Goal: Information Seeking & Learning: Learn about a topic

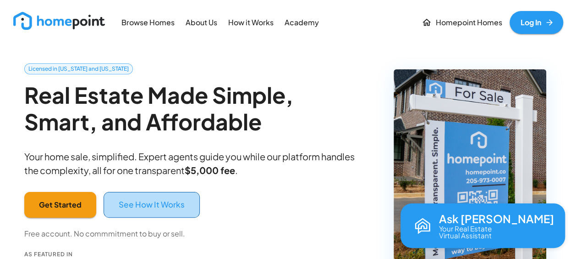
click at [166, 203] on button "See How It Works" at bounding box center [152, 205] width 96 height 26
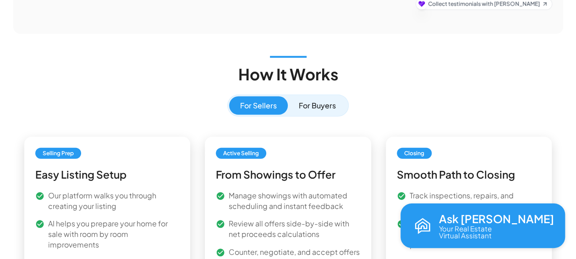
scroll to position [1305, 0]
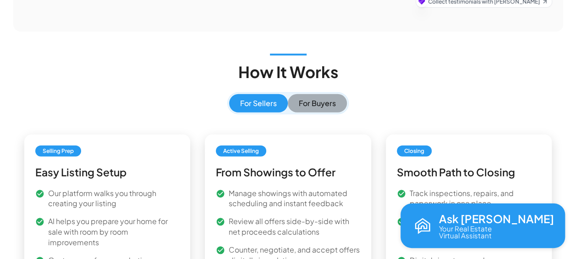
click at [320, 94] on button "For Buyers" at bounding box center [317, 103] width 59 height 18
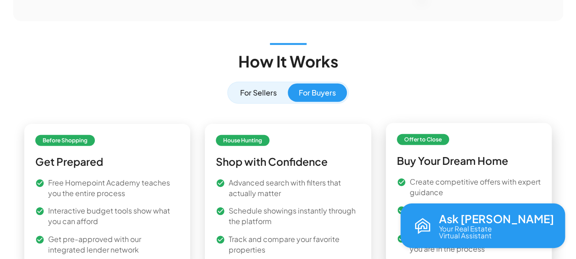
click at [421, 135] on span "Offer to Close" at bounding box center [423, 139] width 45 height 8
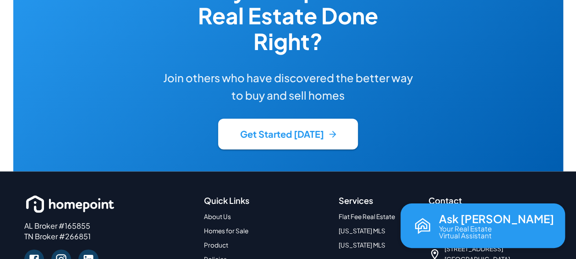
scroll to position [2268, 0]
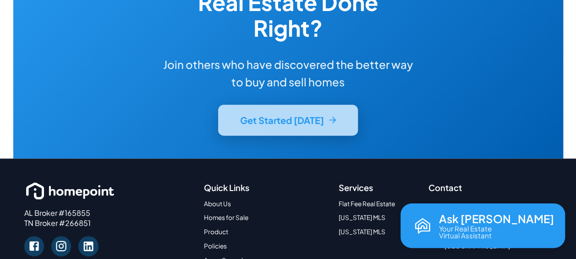
click at [290, 105] on button "Get Started [DATE]" at bounding box center [288, 120] width 140 height 31
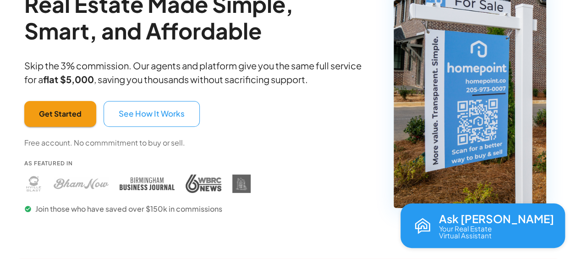
scroll to position [92, 0]
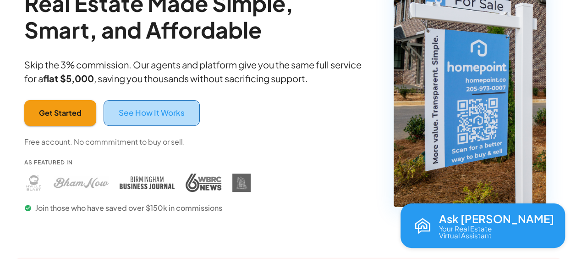
click at [160, 111] on button "See How It Works" at bounding box center [152, 113] width 96 height 26
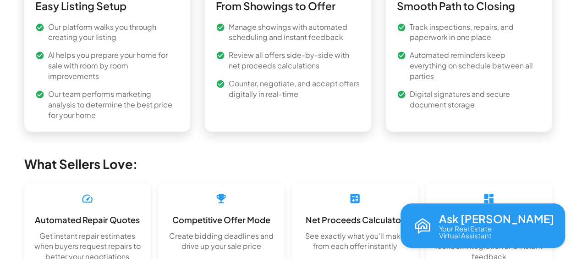
scroll to position [1305, 0]
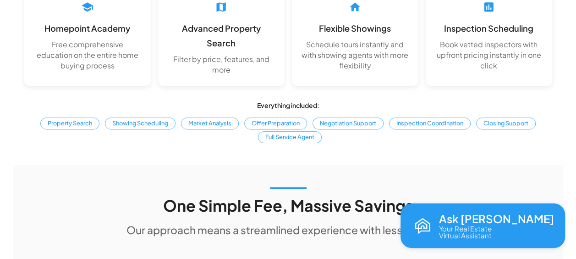
scroll to position [1489, 0]
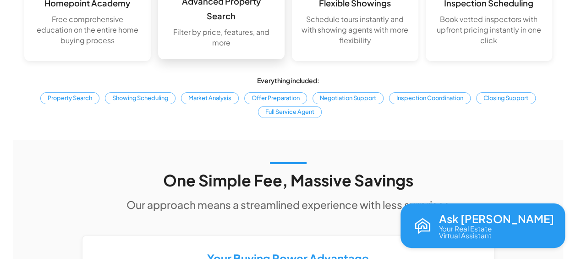
click at [213, 48] on p "Filter by price, features, and more" at bounding box center [221, 37] width 108 height 21
click at [66, 102] on span "Property Search" at bounding box center [69, 98] width 51 height 9
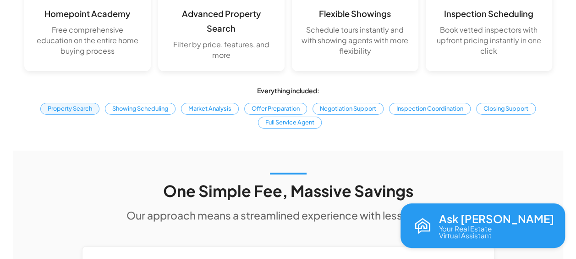
click at [84, 113] on span "Property Search" at bounding box center [69, 108] width 51 height 9
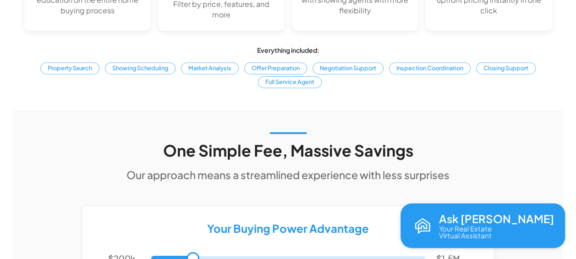
scroll to position [1580, 0]
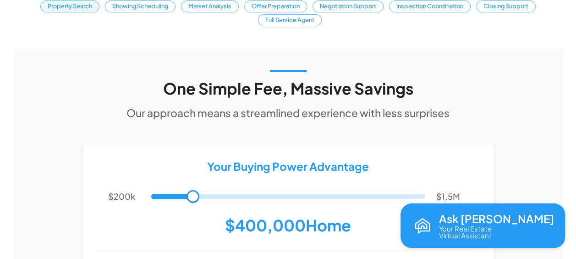
click at [74, 11] on span "Property Search" at bounding box center [69, 6] width 51 height 9
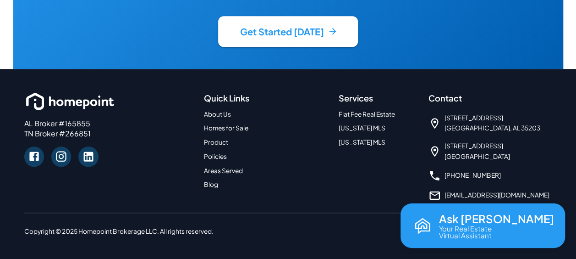
scroll to position [2263, 0]
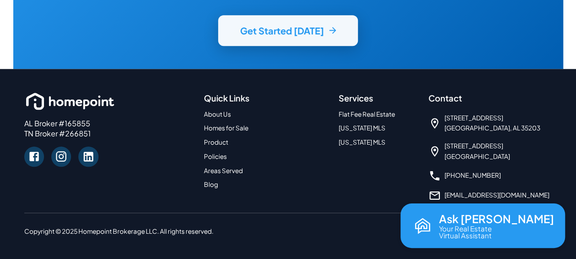
click at [304, 46] on button "Get Started [DATE]" at bounding box center [288, 30] width 140 height 31
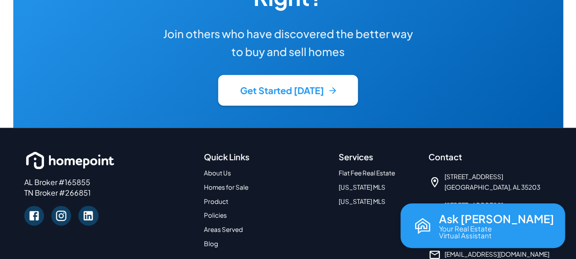
scroll to position [2233, 0]
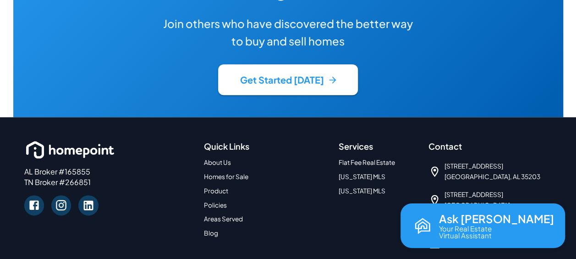
click at [234, 172] on link "Homes for Sale" at bounding box center [226, 176] width 44 height 8
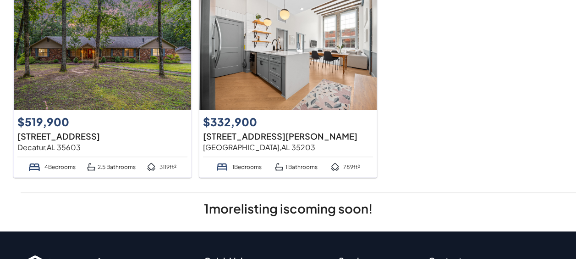
scroll to position [57, 0]
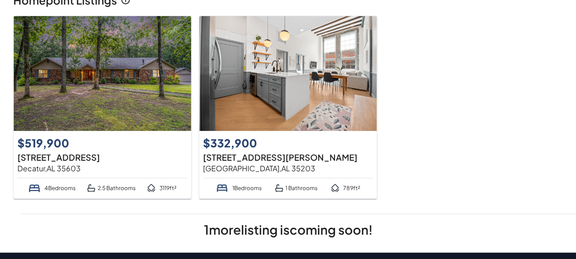
click at [50, 142] on p "$519,900" at bounding box center [59, 142] width 85 height 17
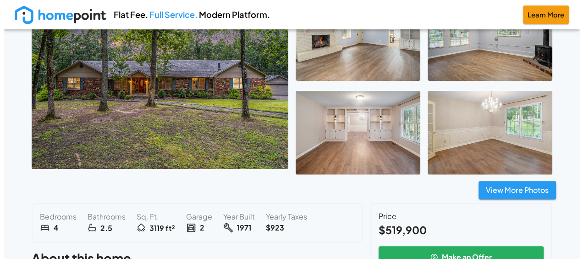
scroll to position [76, 0]
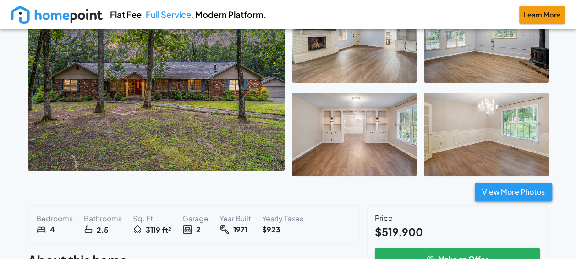
click at [515, 189] on button "View More Photos" at bounding box center [513, 192] width 77 height 18
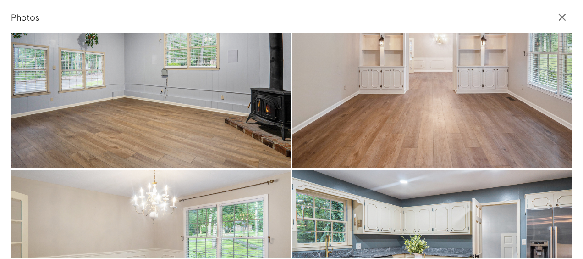
scroll to position [0, 0]
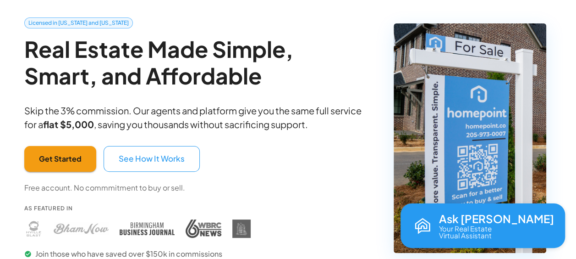
scroll to position [92, 0]
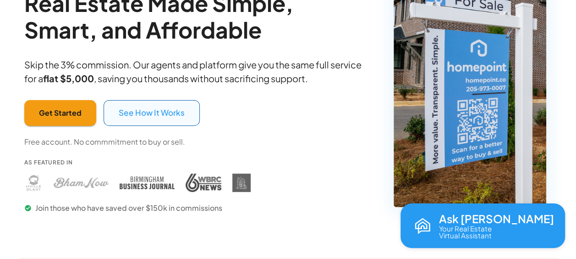
click at [144, 108] on button "See How It Works" at bounding box center [152, 113] width 96 height 26
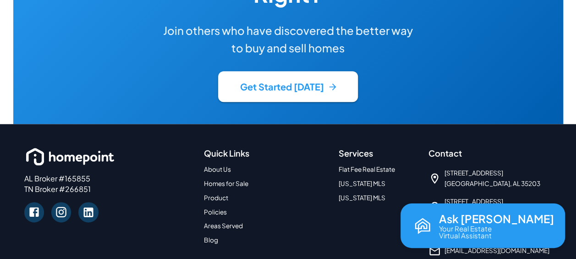
scroll to position [2233, 0]
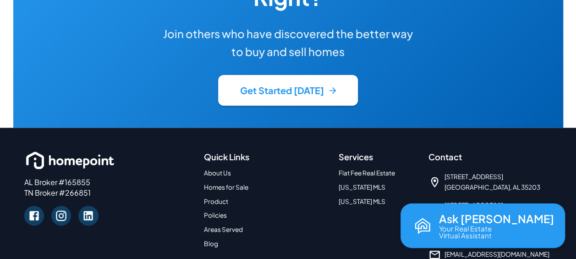
click at [213, 211] on link "Policies" at bounding box center [215, 215] width 23 height 8
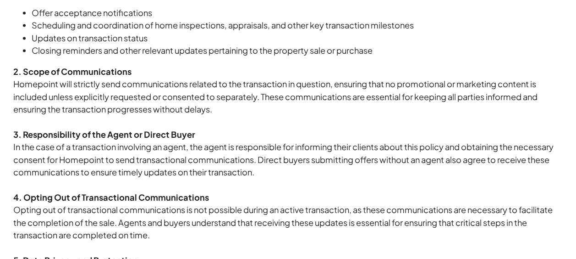
scroll to position [917, 0]
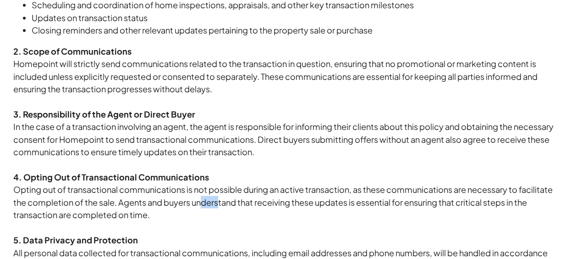
drag, startPoint x: 255, startPoint y: 216, endPoint x: 262, endPoint y: 216, distance: 7.4
drag, startPoint x: 262, startPoint y: 216, endPoint x: 339, endPoint y: 228, distance: 77.4
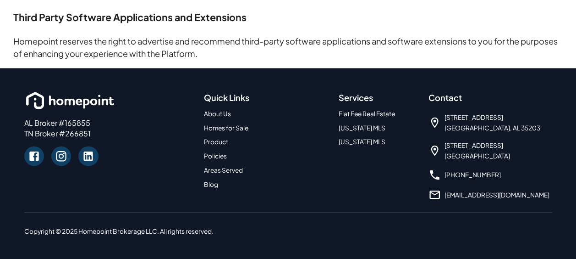
scroll to position [2691, 0]
click at [219, 155] on link "Policies" at bounding box center [215, 156] width 23 height 8
click at [217, 155] on link "Policies" at bounding box center [215, 156] width 23 height 8
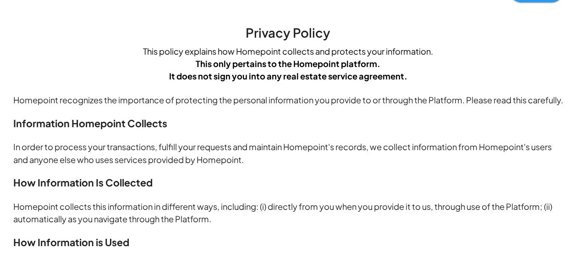
scroll to position [0, 0]
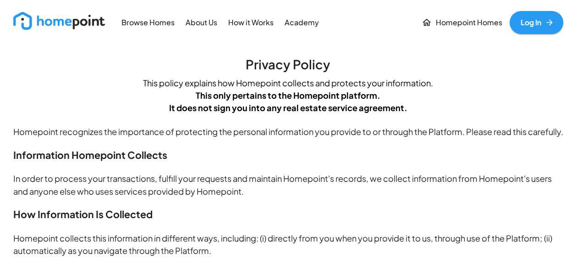
click at [204, 24] on p "About Us" at bounding box center [202, 22] width 32 height 11
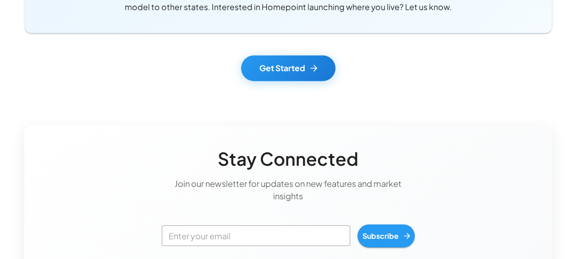
scroll to position [1055, 0]
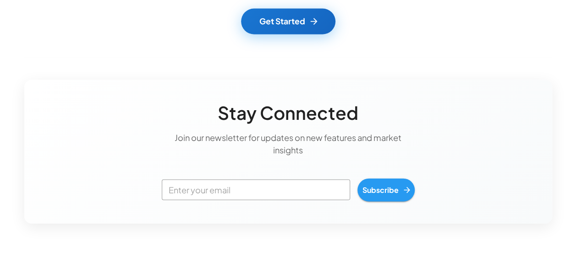
click at [299, 16] on link "Get Started" at bounding box center [288, 22] width 94 height 26
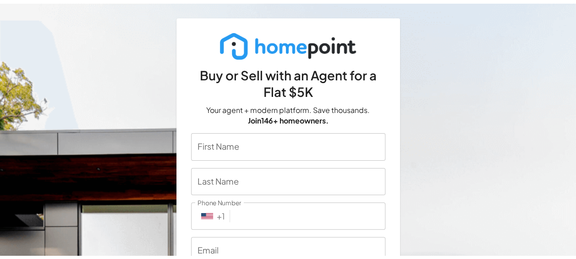
scroll to position [1055, 0]
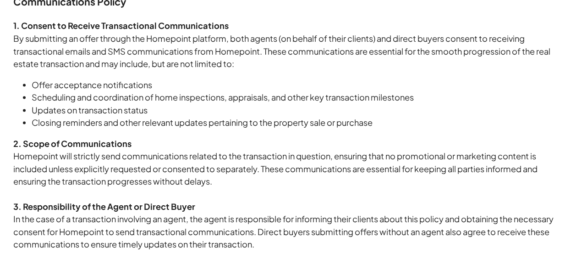
scroll to position [871, 0]
